Goal: Obtain resource: Download file/media

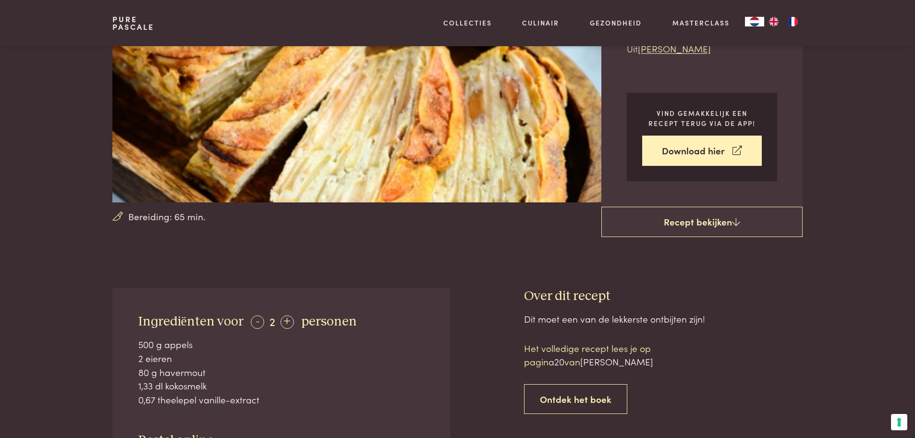
scroll to position [144, 0]
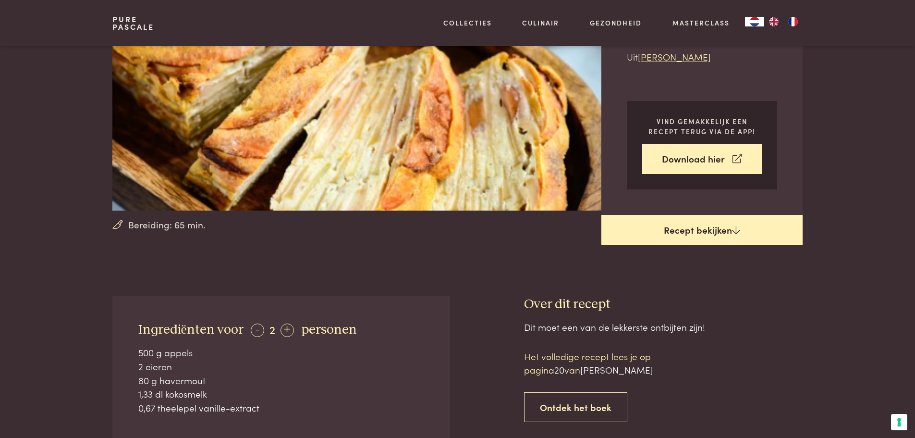
click at [711, 229] on link "Recept bekijken" at bounding box center [702, 230] width 201 height 31
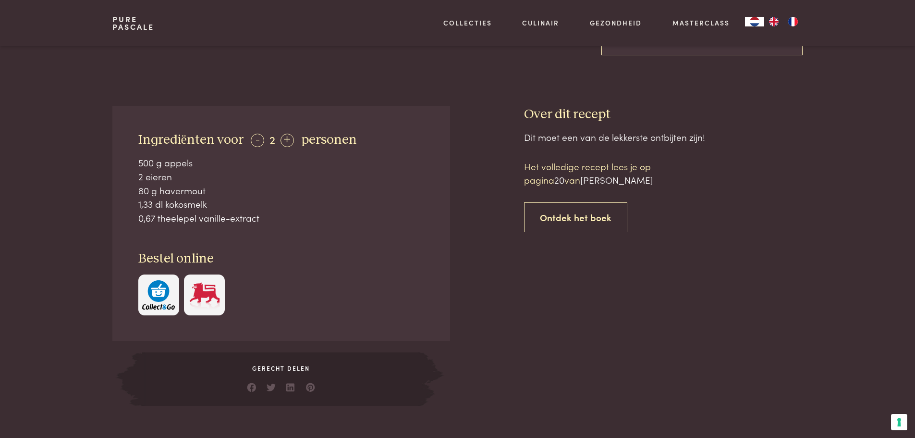
scroll to position [200, 0]
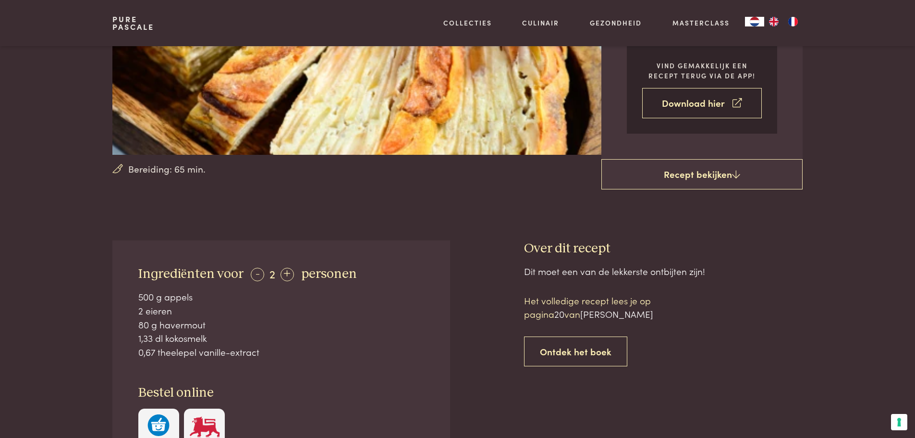
click at [694, 103] on link "Download hier" at bounding box center [702, 103] width 120 height 30
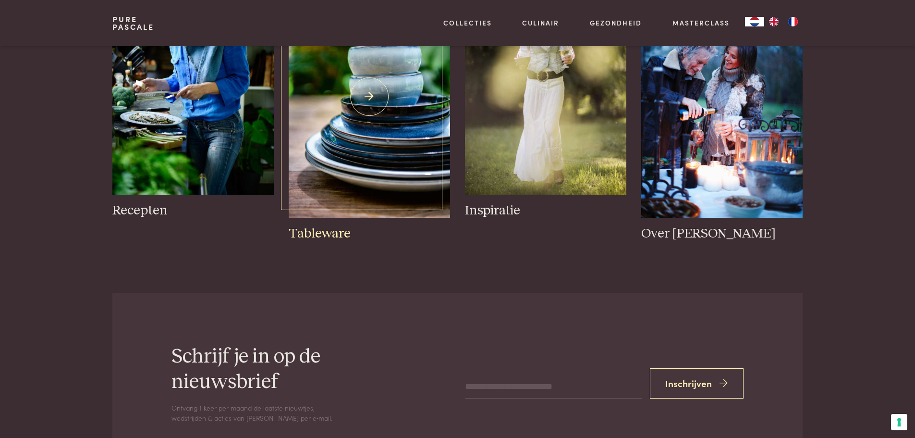
scroll to position [1874, 0]
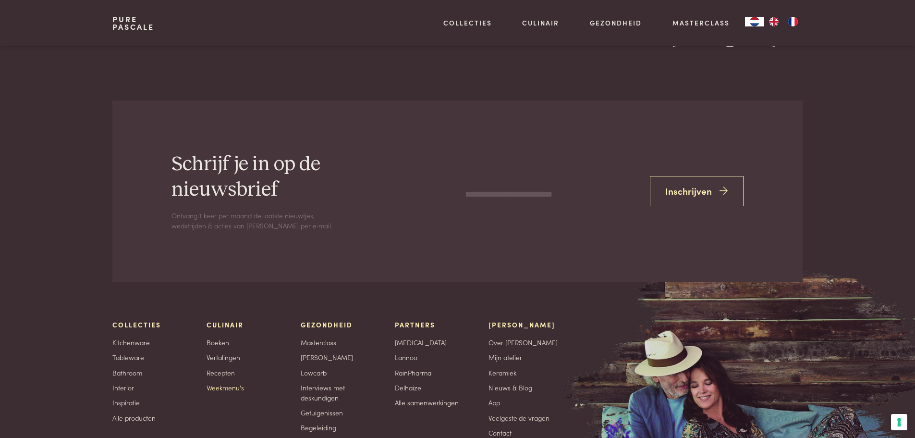
click at [226, 382] on link "Weekmenu's" at bounding box center [225, 387] width 37 height 10
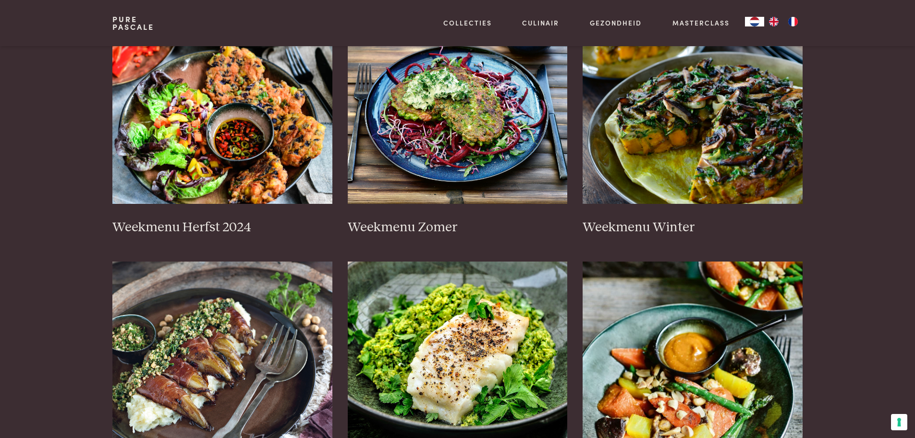
scroll to position [336, 0]
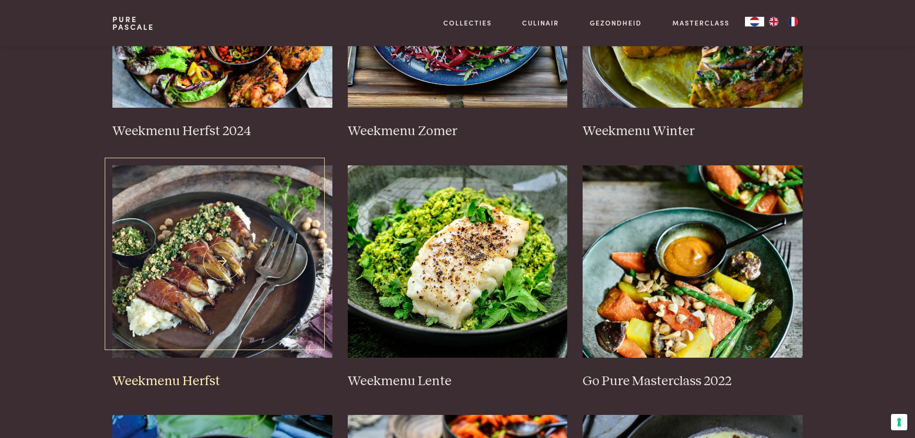
click at [198, 249] on img at bounding box center [222, 261] width 220 height 192
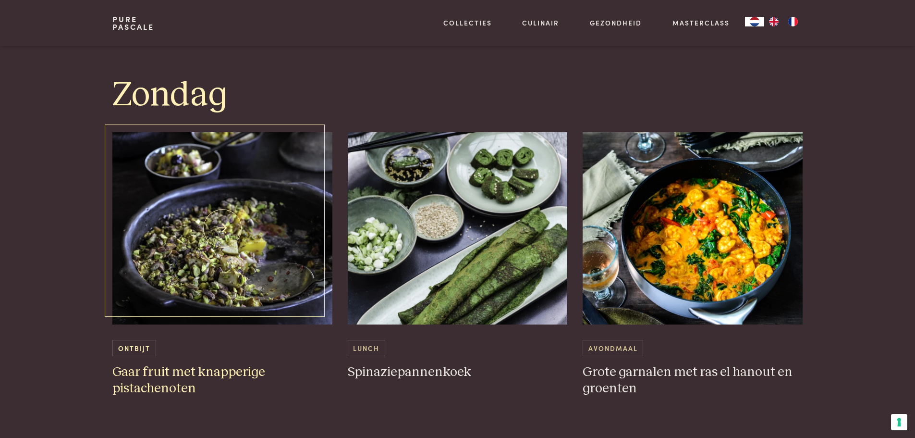
scroll to position [2835, 0]
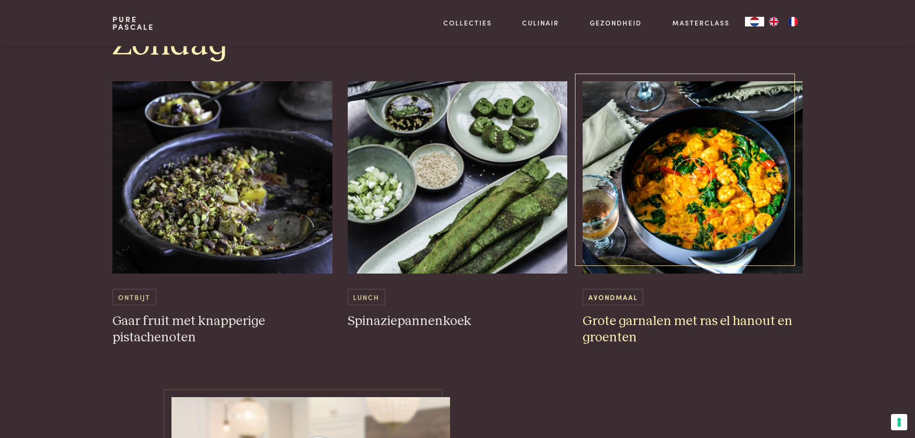
click at [693, 175] on img at bounding box center [693, 177] width 220 height 192
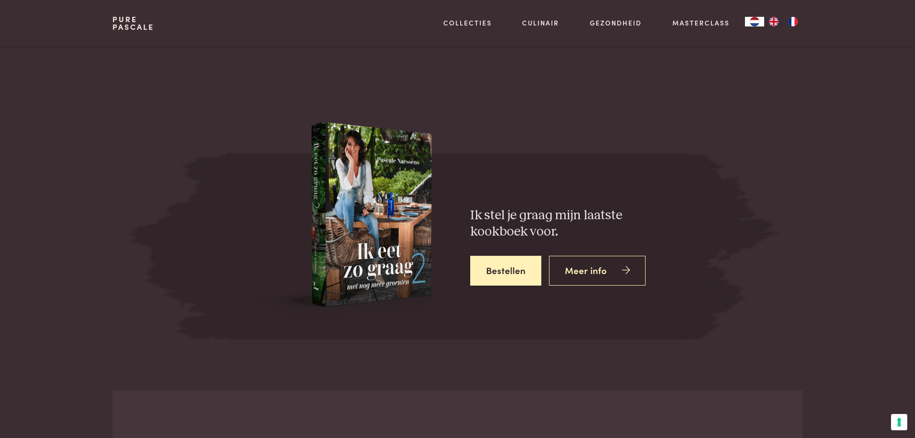
scroll to position [3652, 0]
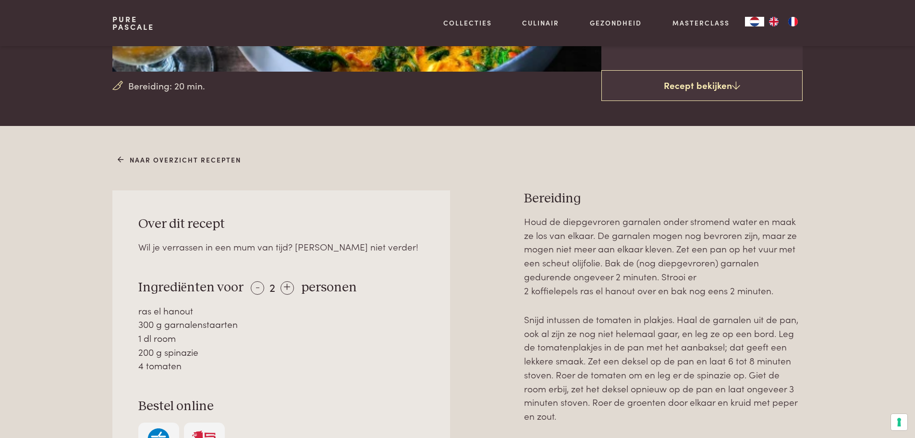
scroll to position [288, 0]
